Goal: Task Accomplishment & Management: Manage account settings

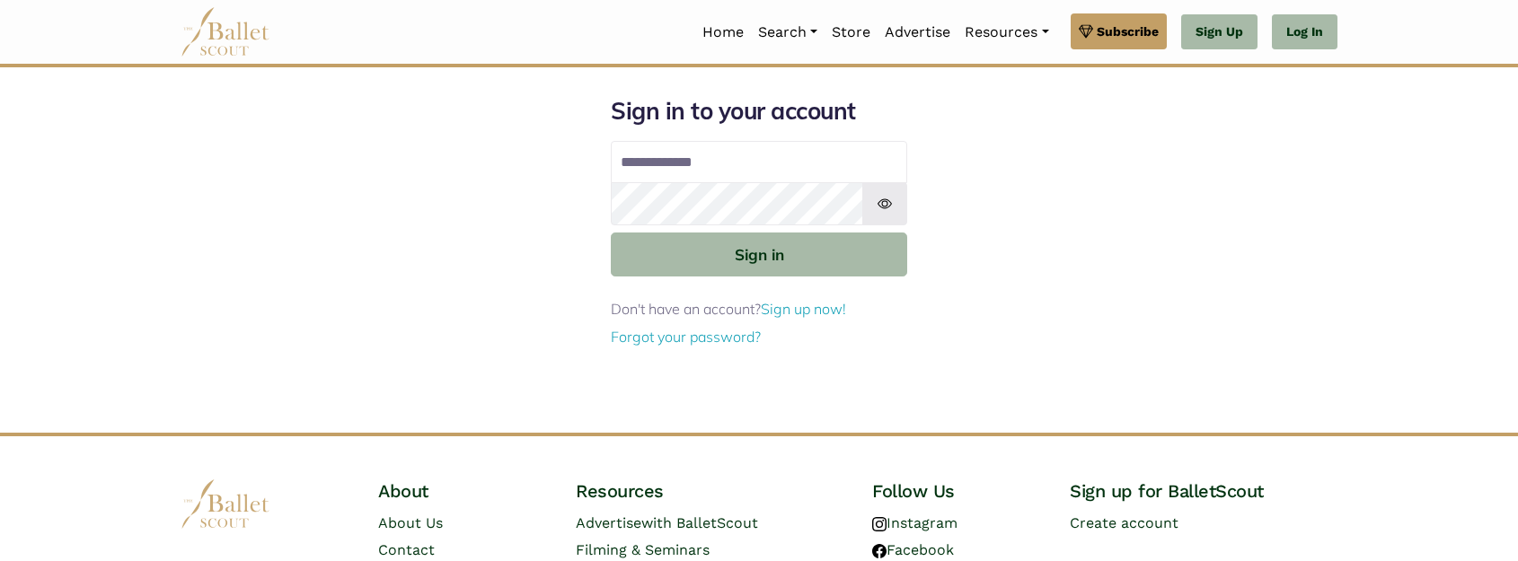
type input "**********"
click at [882, 201] on img at bounding box center [884, 203] width 45 height 43
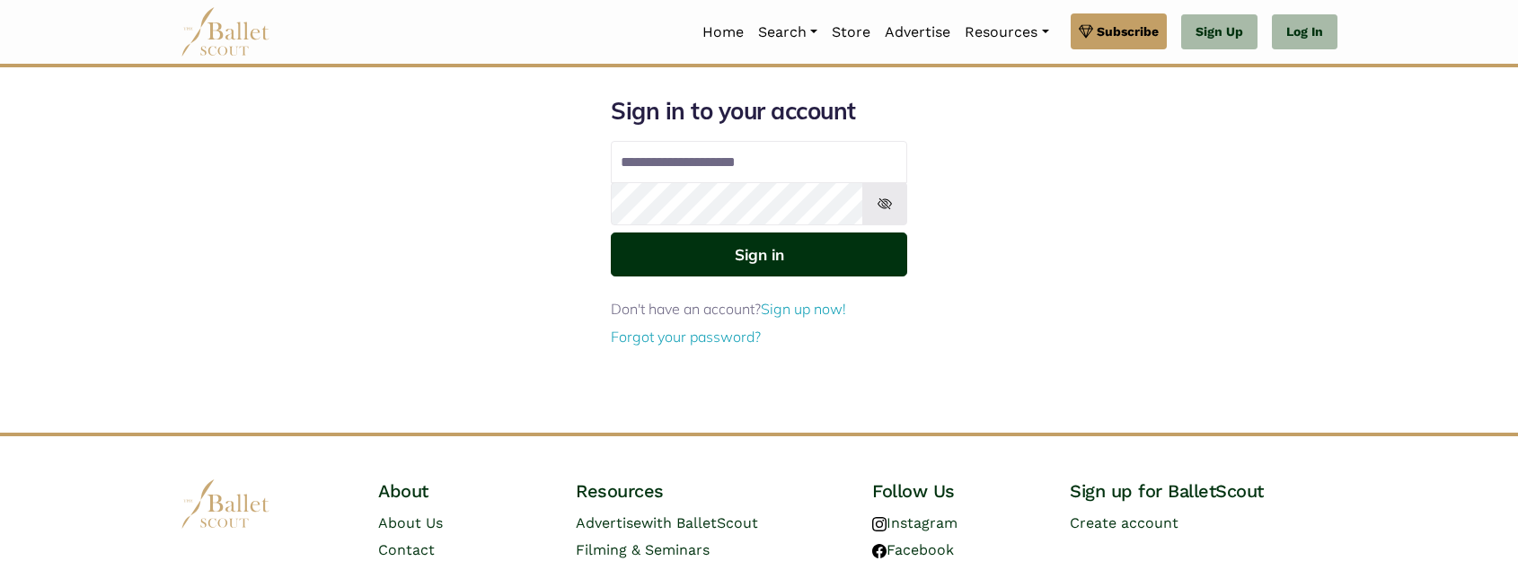
click at [756, 248] on button "Sign in" at bounding box center [759, 255] width 296 height 44
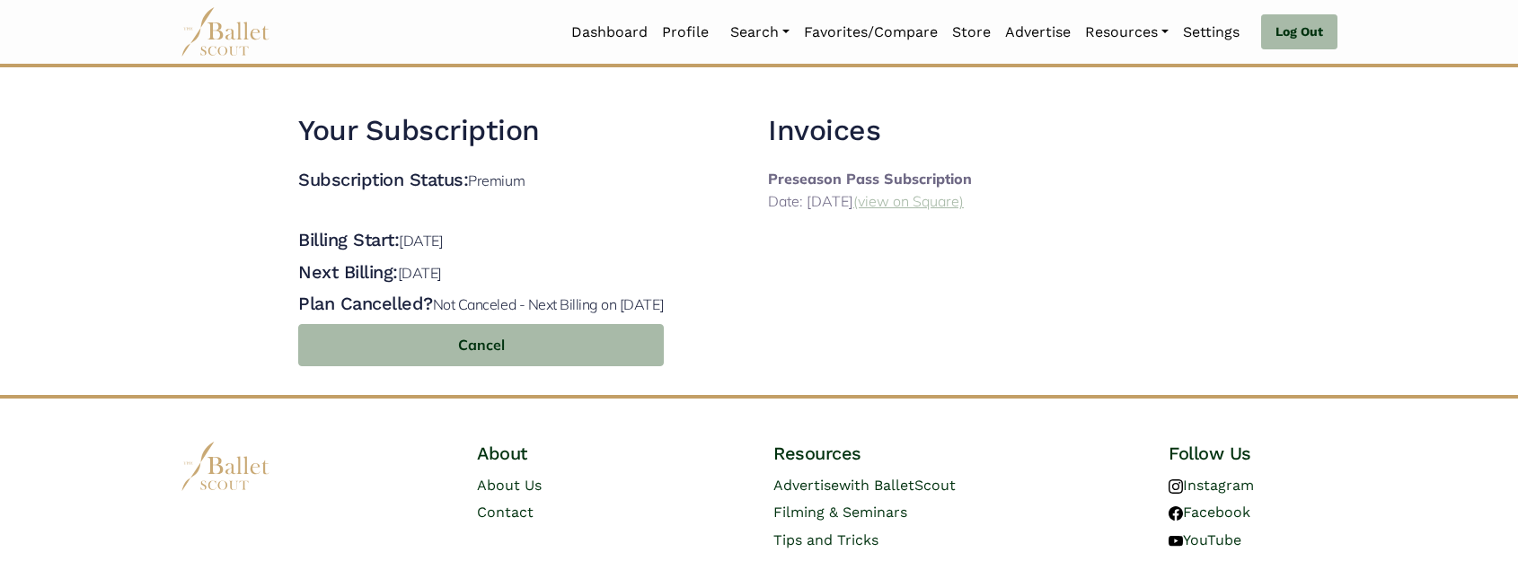
click at [964, 200] on link "(view on Square)" at bounding box center [908, 201] width 110 height 18
